Goal: Task Accomplishment & Management: Complete application form

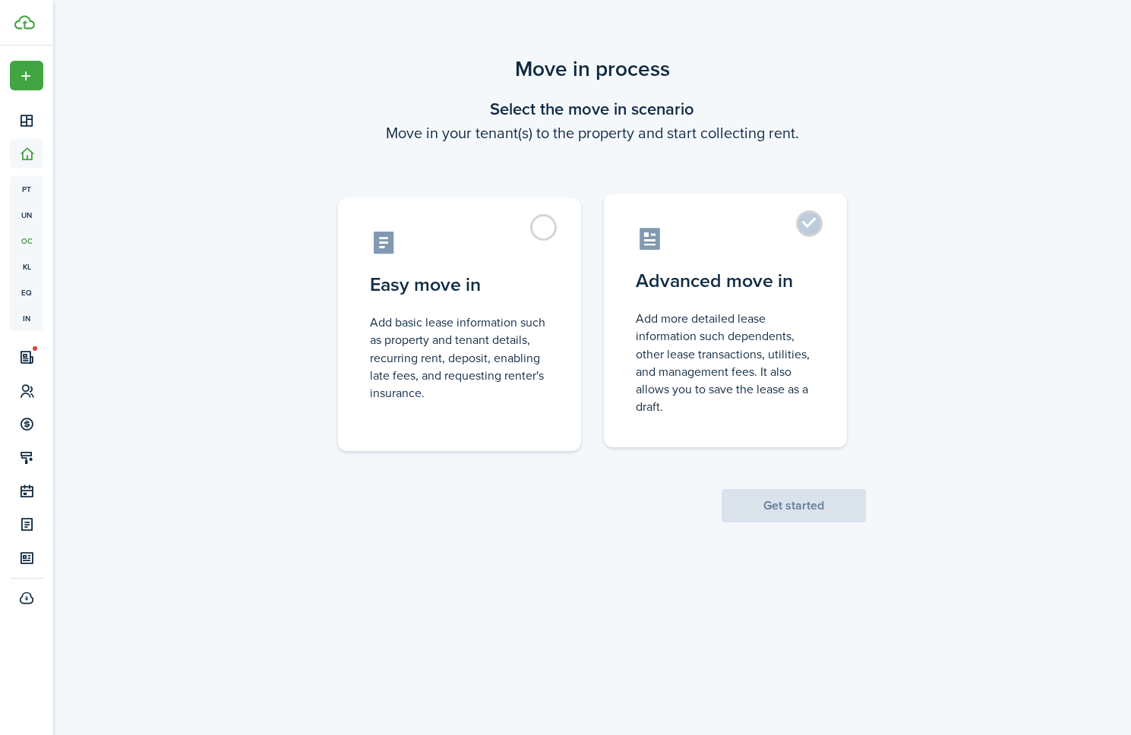
click at [814, 225] on label "Advanced move in Add more detailed lease information such dependents, other lea…" at bounding box center [725, 321] width 243 height 254
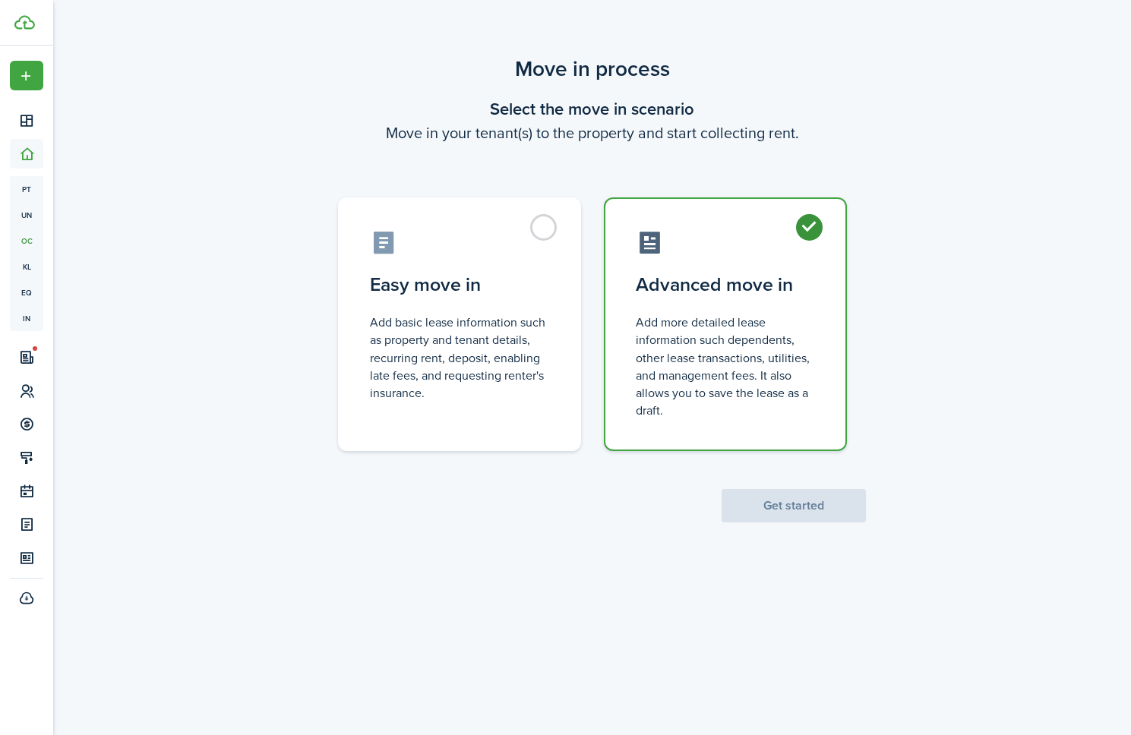
radio input "true"
click at [791, 505] on button "Get started" at bounding box center [794, 505] width 144 height 33
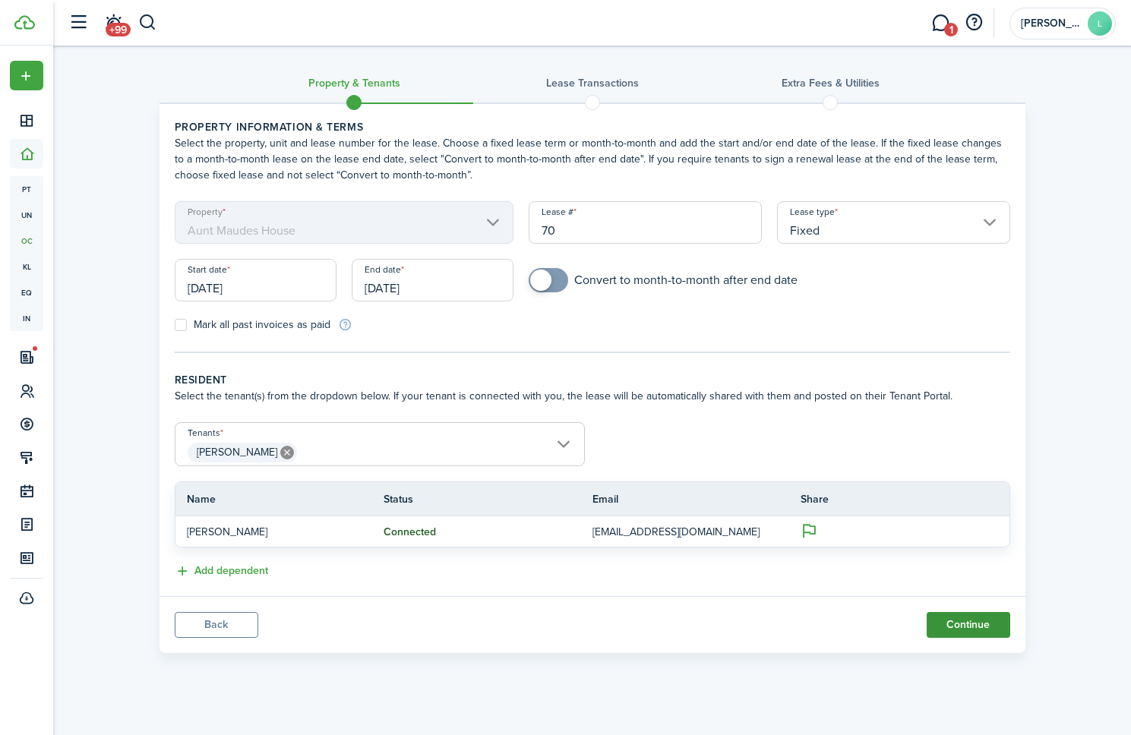
click at [949, 630] on button "Continue" at bounding box center [969, 625] width 84 height 26
